Goal: Task Accomplishment & Management: Manage account settings

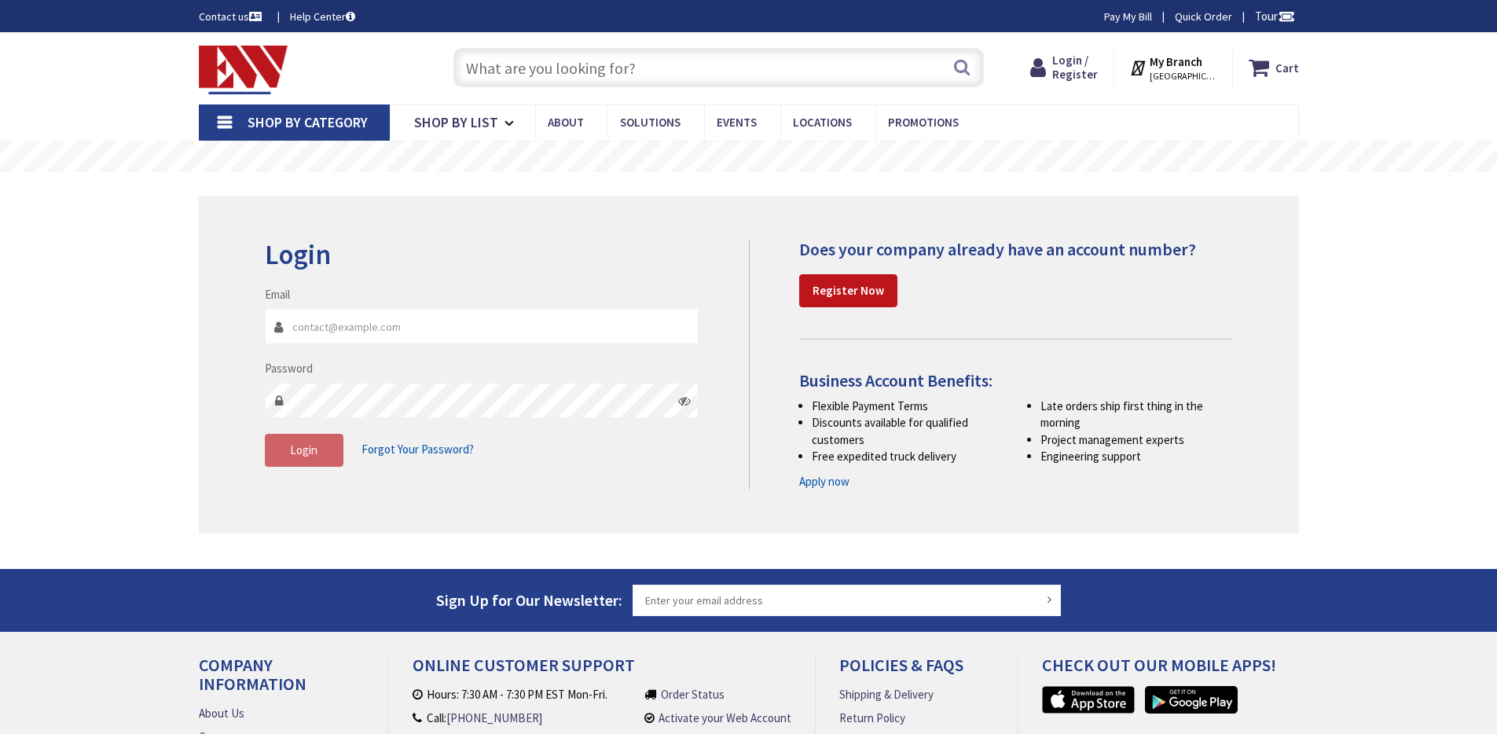
click at [395, 332] on input "Email" at bounding box center [482, 326] width 435 height 35
click at [400, 314] on input "Email" at bounding box center [482, 326] width 435 height 35
click at [405, 331] on input "Email" at bounding box center [482, 326] width 435 height 35
click at [366, 434] on div "Login Forgot Your Password?" at bounding box center [482, 450] width 435 height 33
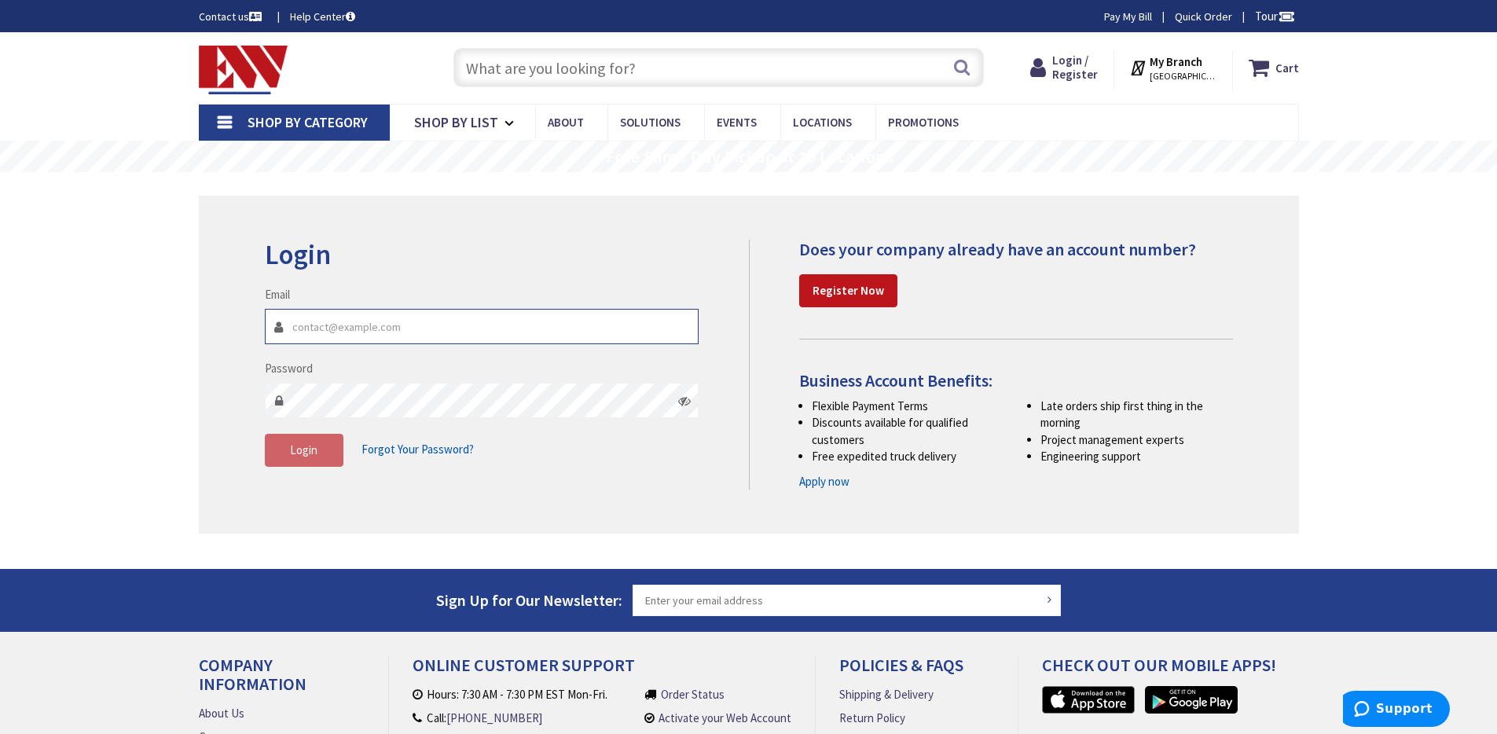
click at [354, 330] on input "Email" at bounding box center [482, 326] width 435 height 35
type input "ry"
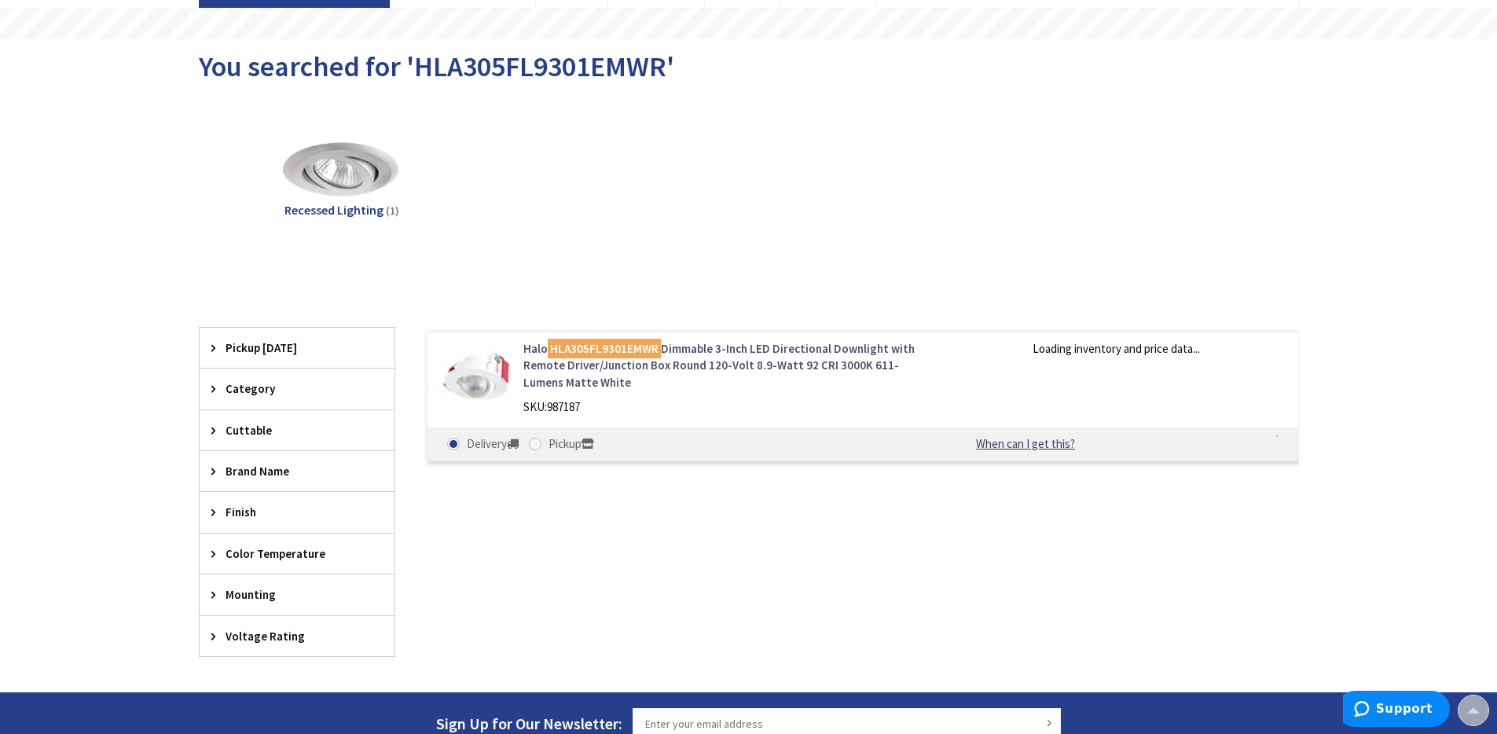
click at [717, 365] on link "Halo HLA305FL9301EMWR Dimmable 3-Inch LED Directional Downlight with Remote Dri…" at bounding box center [723, 365] width 400 height 50
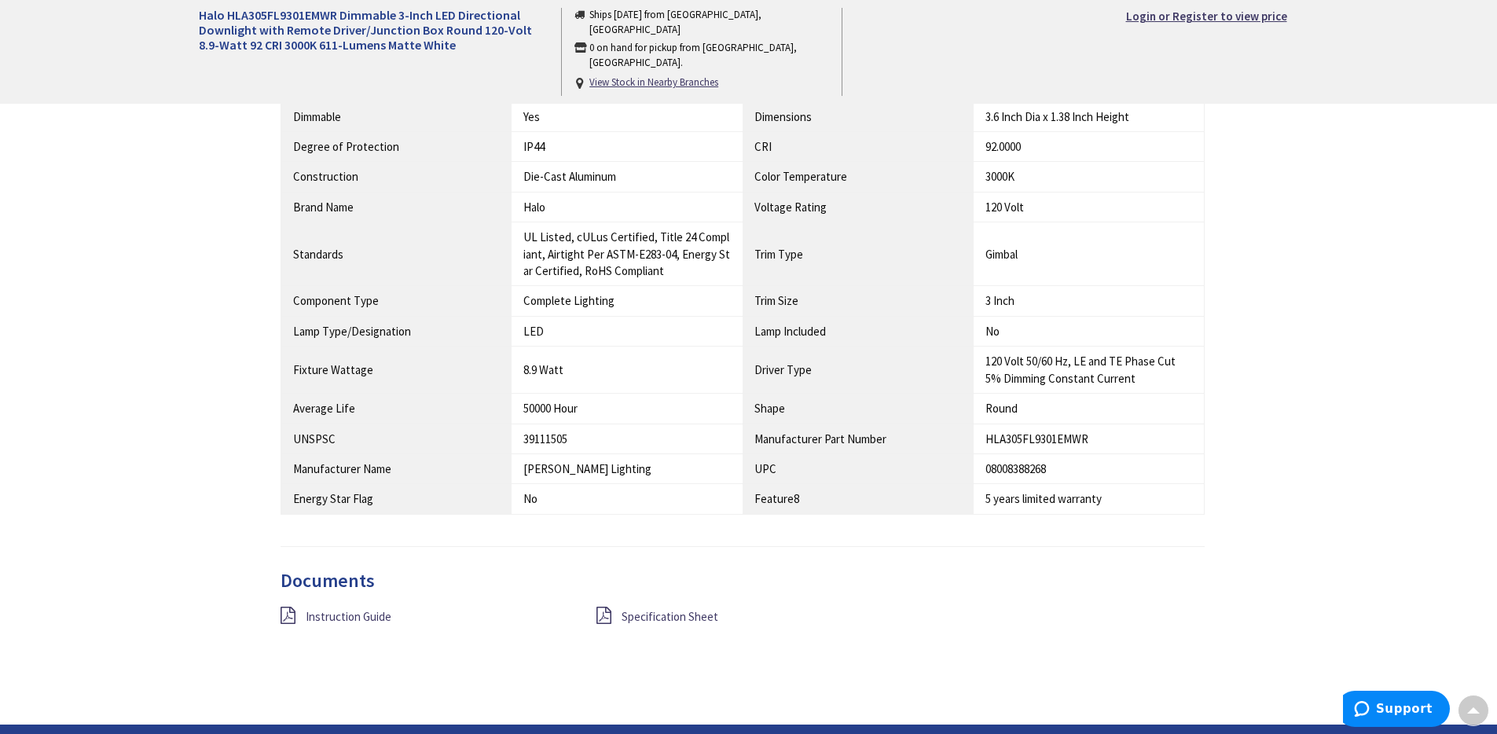
scroll to position [841, 0]
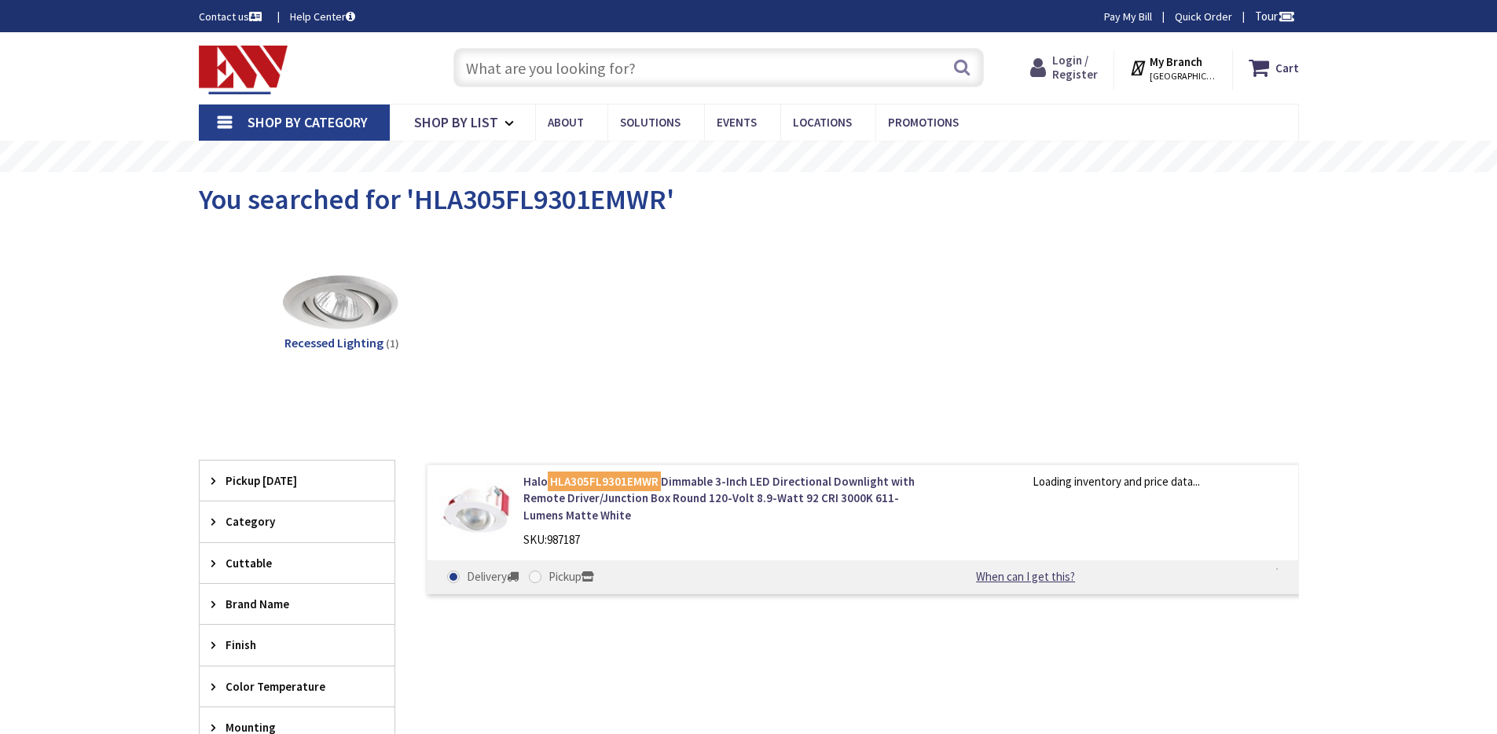
click at [1070, 67] on span "Login / Register" at bounding box center [1075, 67] width 46 height 29
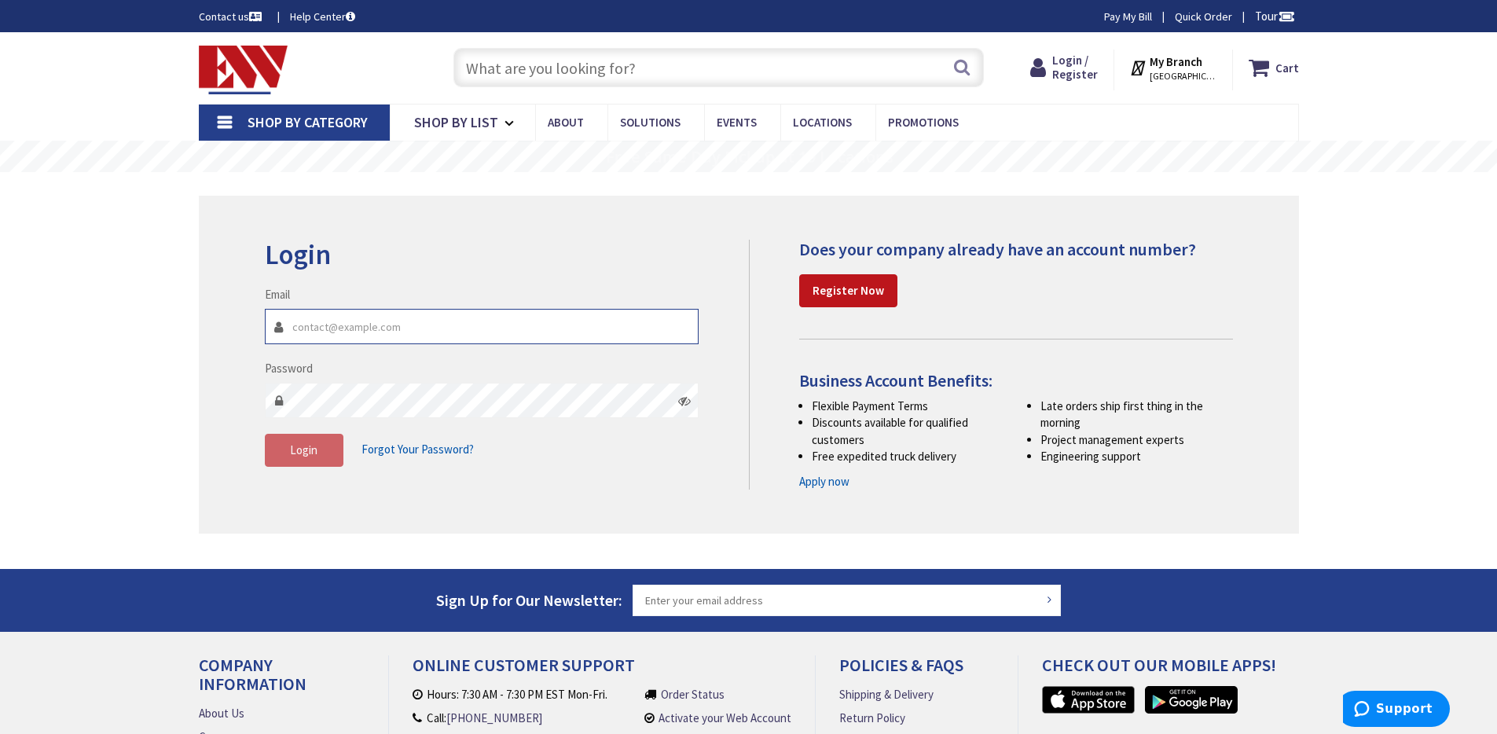
click at [355, 325] on input "Email" at bounding box center [482, 326] width 435 height 35
paste input "supplier-notifications@zensupply.com"
type input "supplier-notifications@zensupply.com"
click at [318, 452] on button "Login" at bounding box center [304, 450] width 79 height 33
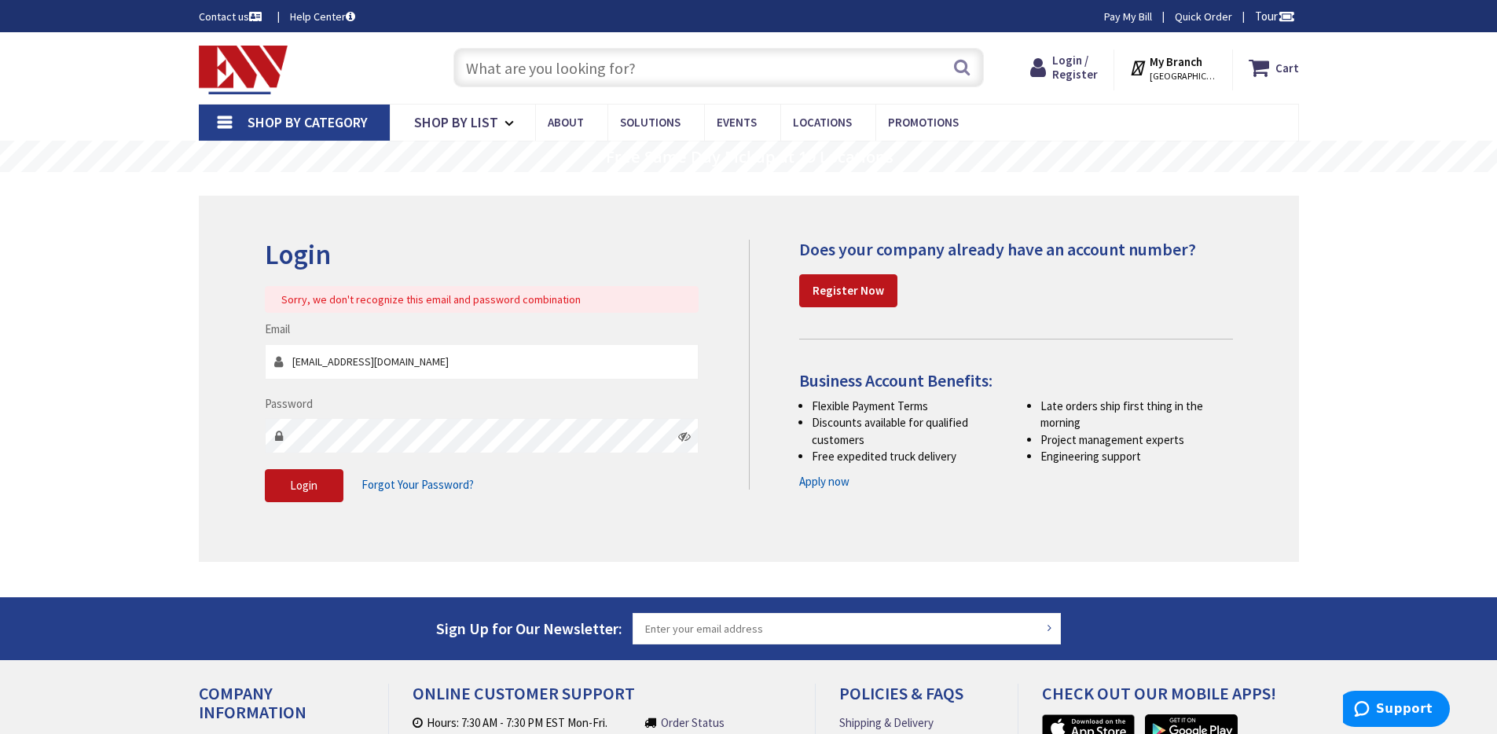
click at [689, 435] on icon at bounding box center [684, 436] width 13 height 13
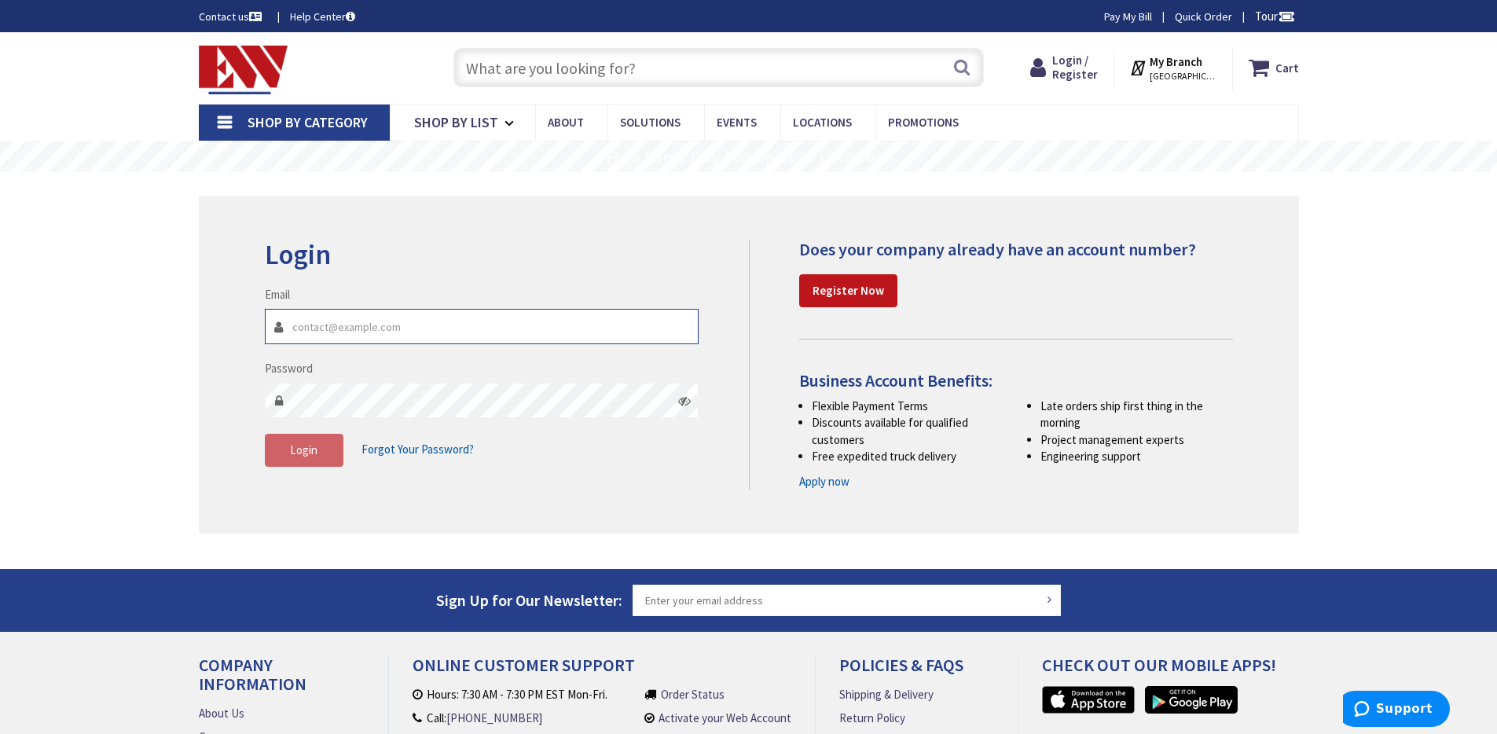
click at [325, 326] on input "Email" at bounding box center [482, 326] width 435 height 35
paste input "[EMAIL_ADDRESS][DOMAIN_NAME]"
click at [291, 325] on input "[EMAIL_ADDRESS][DOMAIN_NAME]" at bounding box center [482, 326] width 435 height 35
type input "[EMAIL_ADDRESS][DOMAIN_NAME]"
click at [311, 369] on label "Password" at bounding box center [289, 368] width 48 height 17
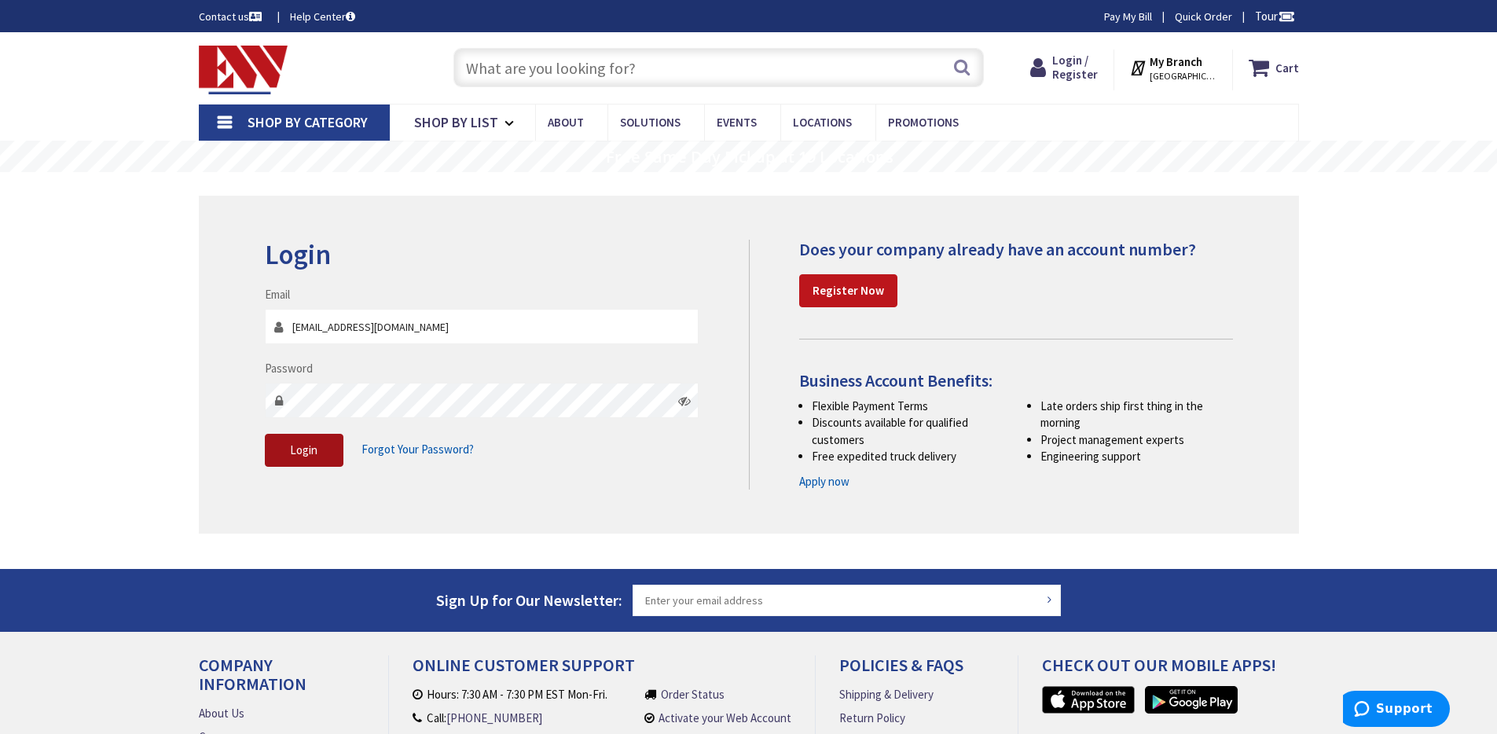
click at [311, 450] on span "Login" at bounding box center [304, 449] width 28 height 15
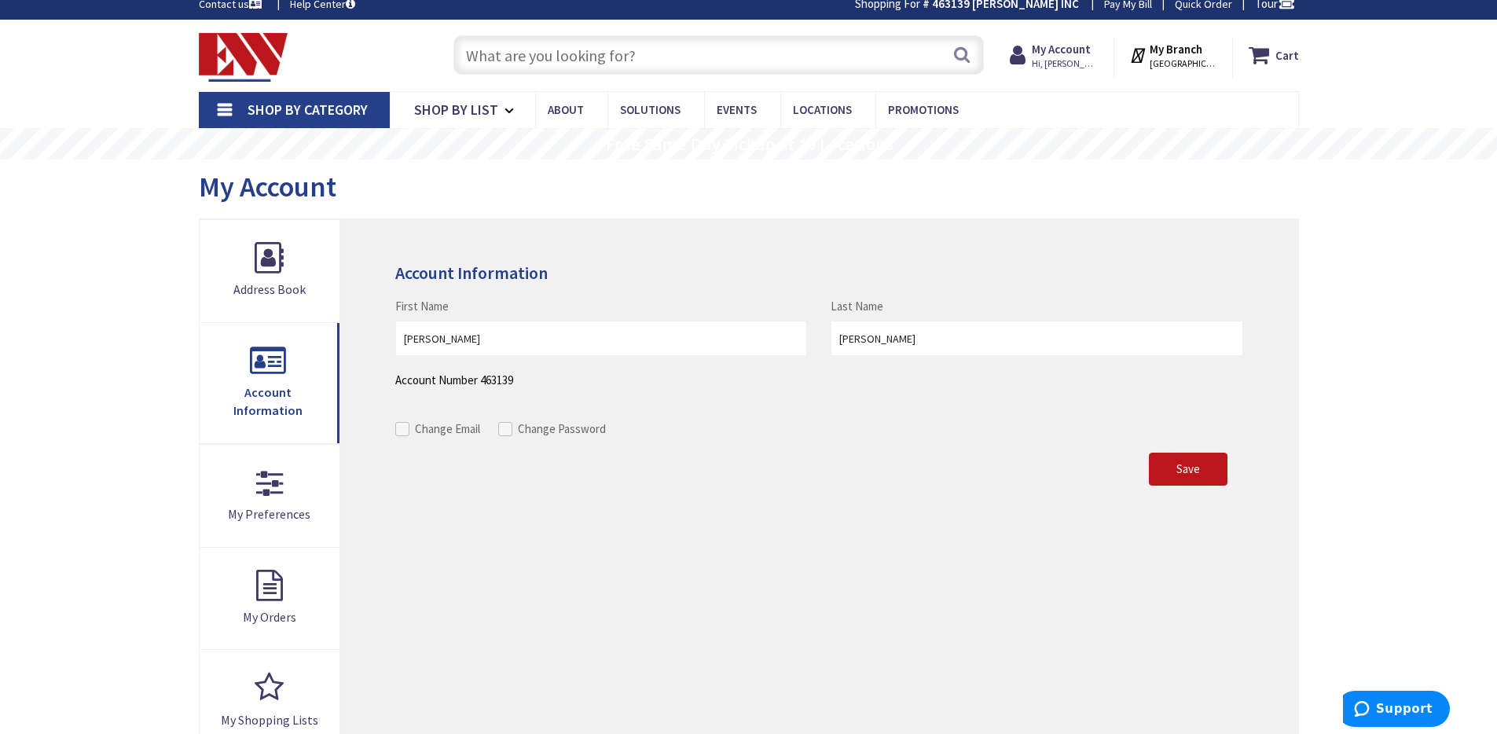
scroll to position [13, 0]
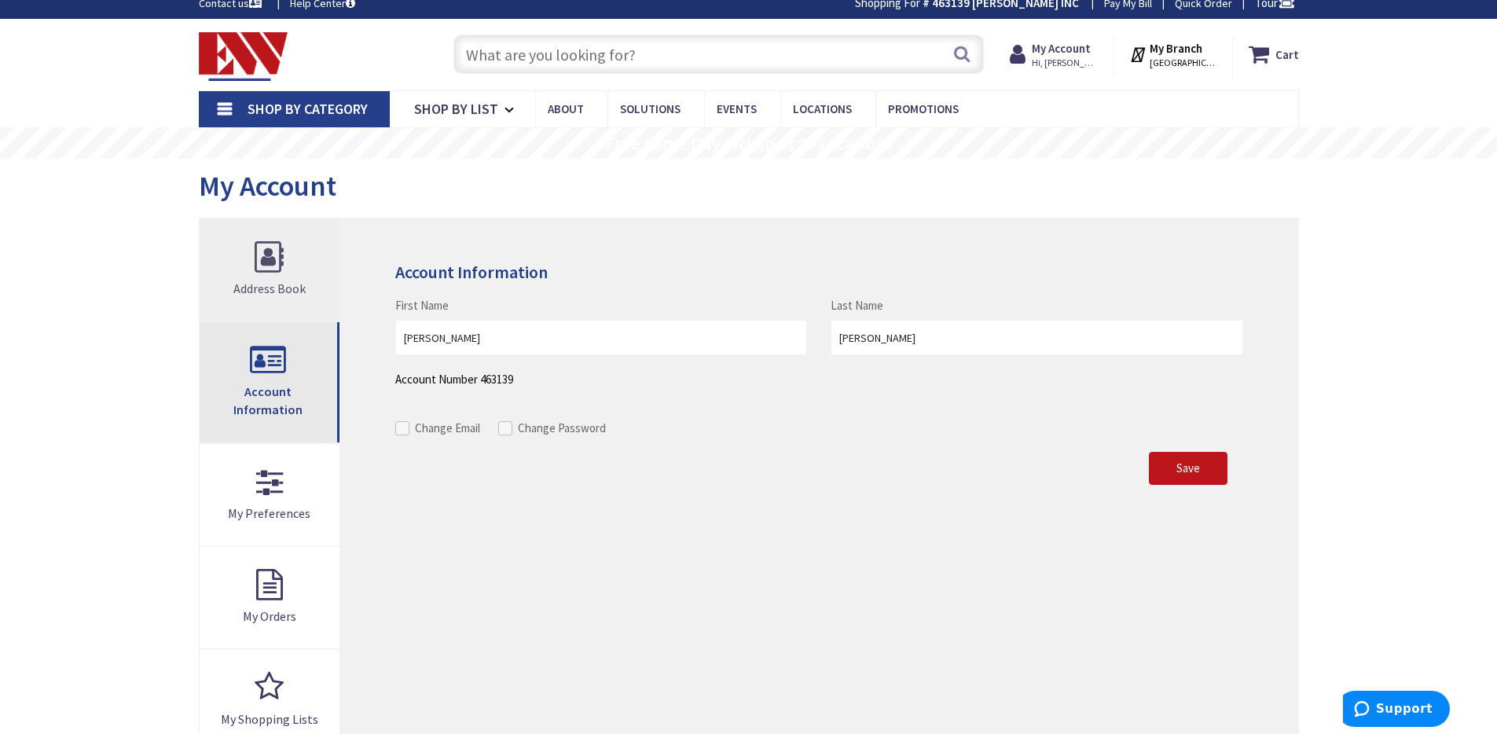
click at [273, 264] on link "Address Book" at bounding box center [270, 270] width 141 height 102
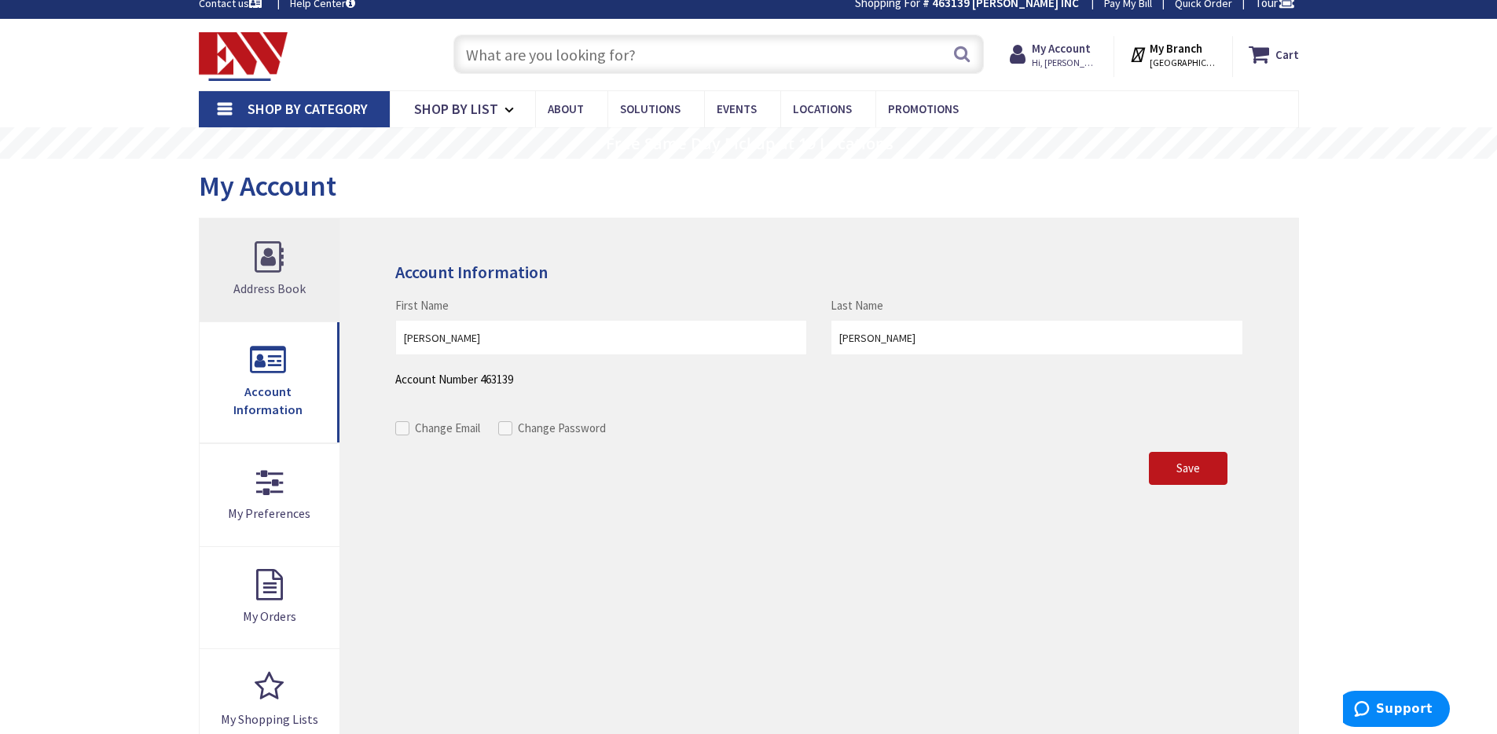
scroll to position [0, 0]
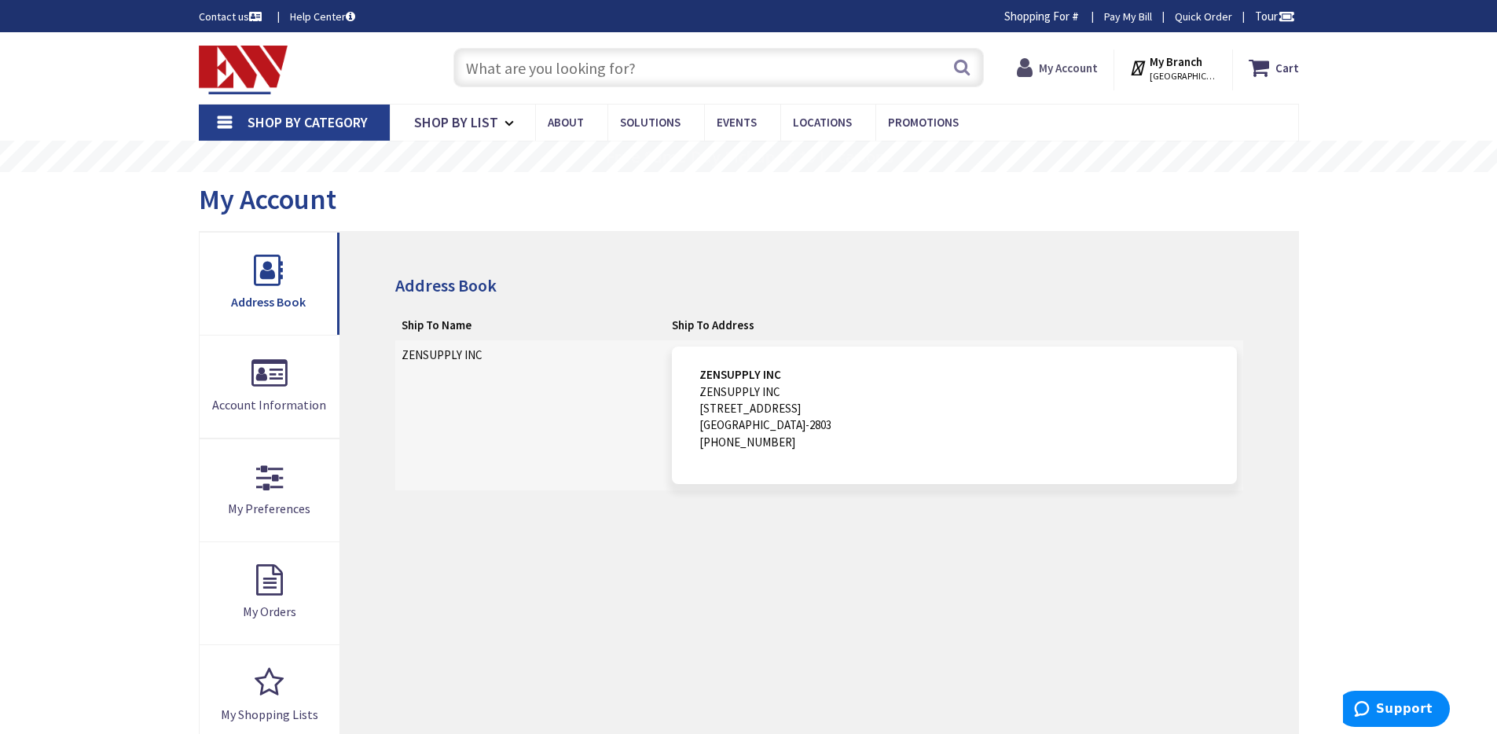
click at [1068, 71] on strong "My Account" at bounding box center [1068, 68] width 59 height 15
